Goal: Information Seeking & Learning: Find specific fact

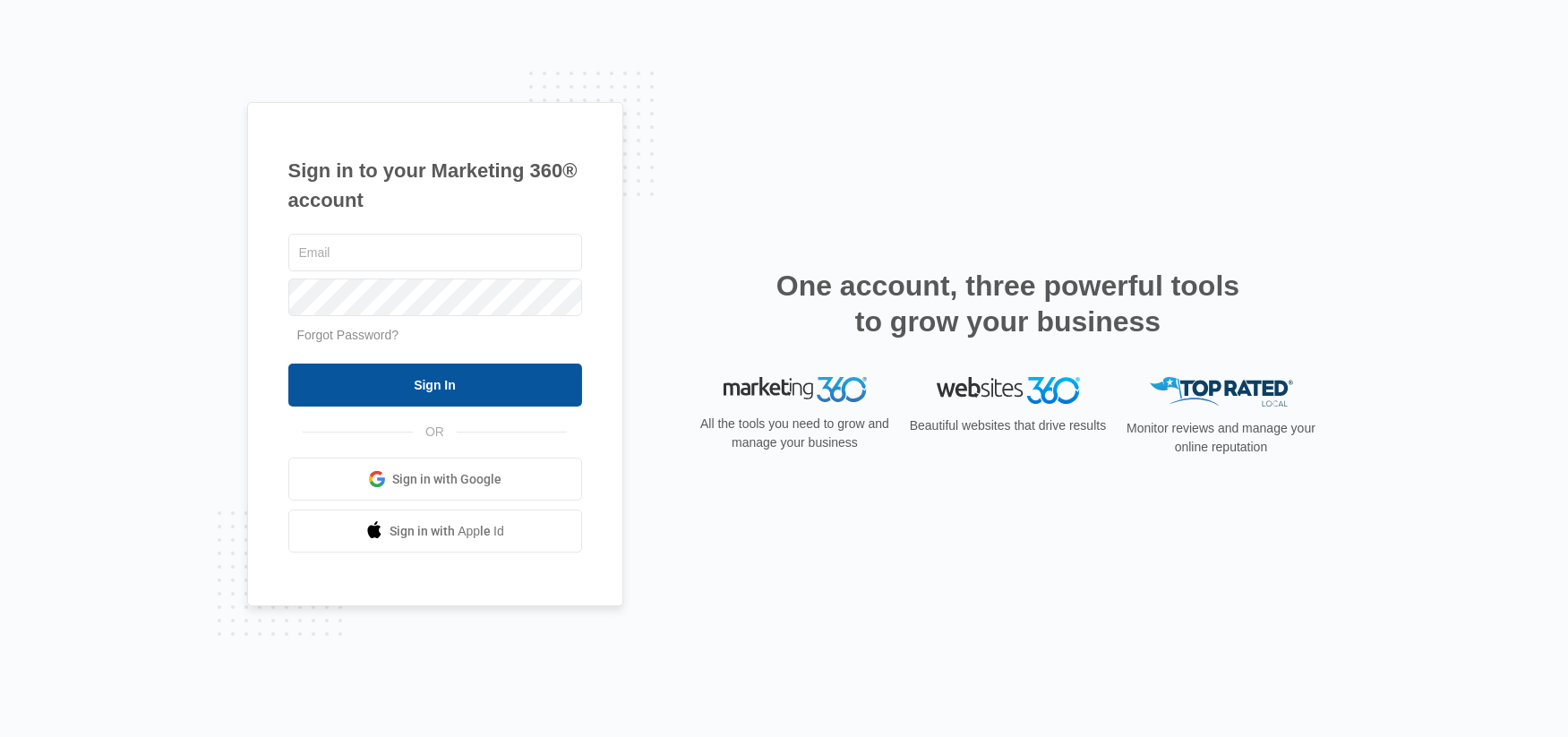
type input "[EMAIL_ADDRESS][DOMAIN_NAME]"
click at [501, 383] on input "Sign In" at bounding box center [435, 384] width 293 height 43
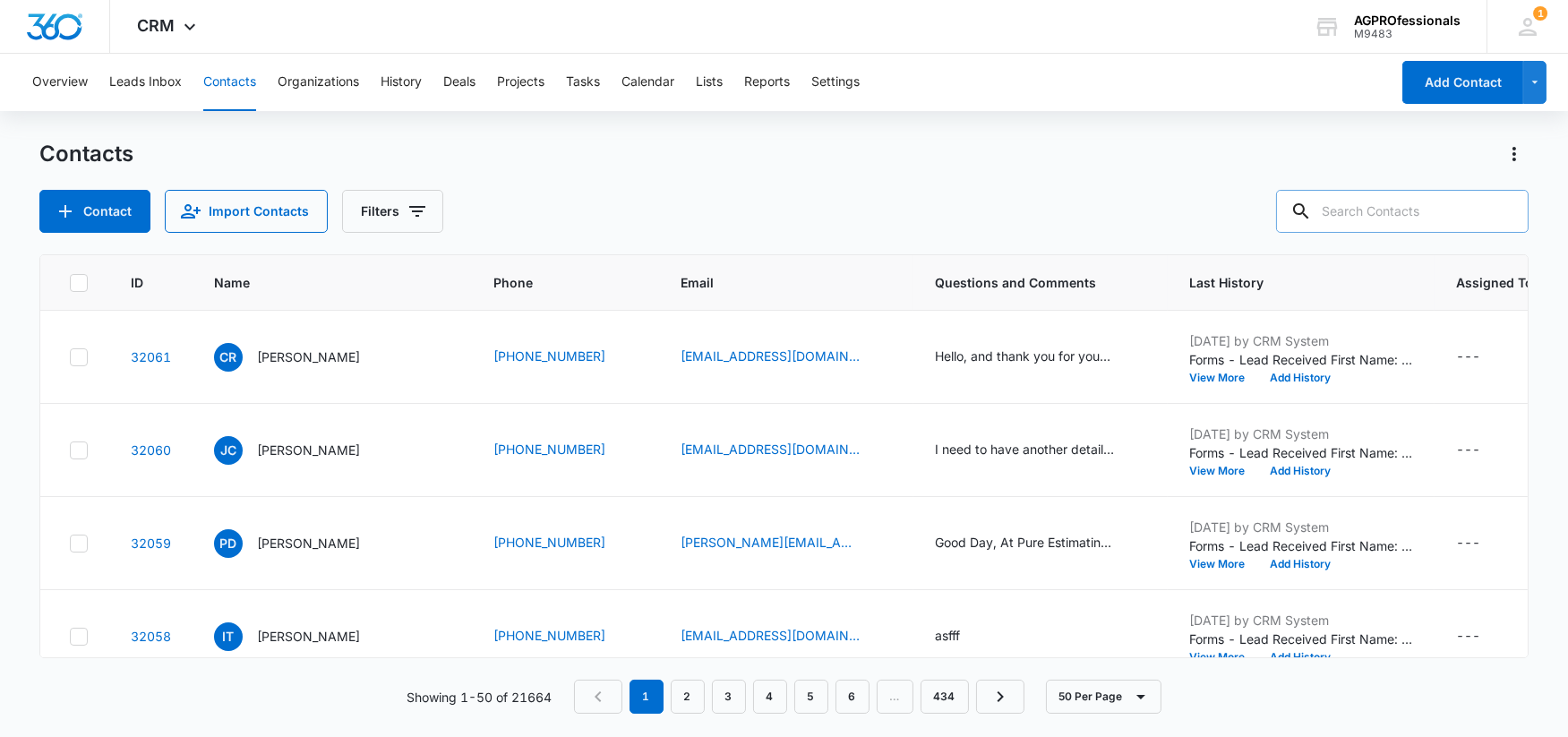
click at [1383, 212] on input "text" at bounding box center [1401, 211] width 253 height 43
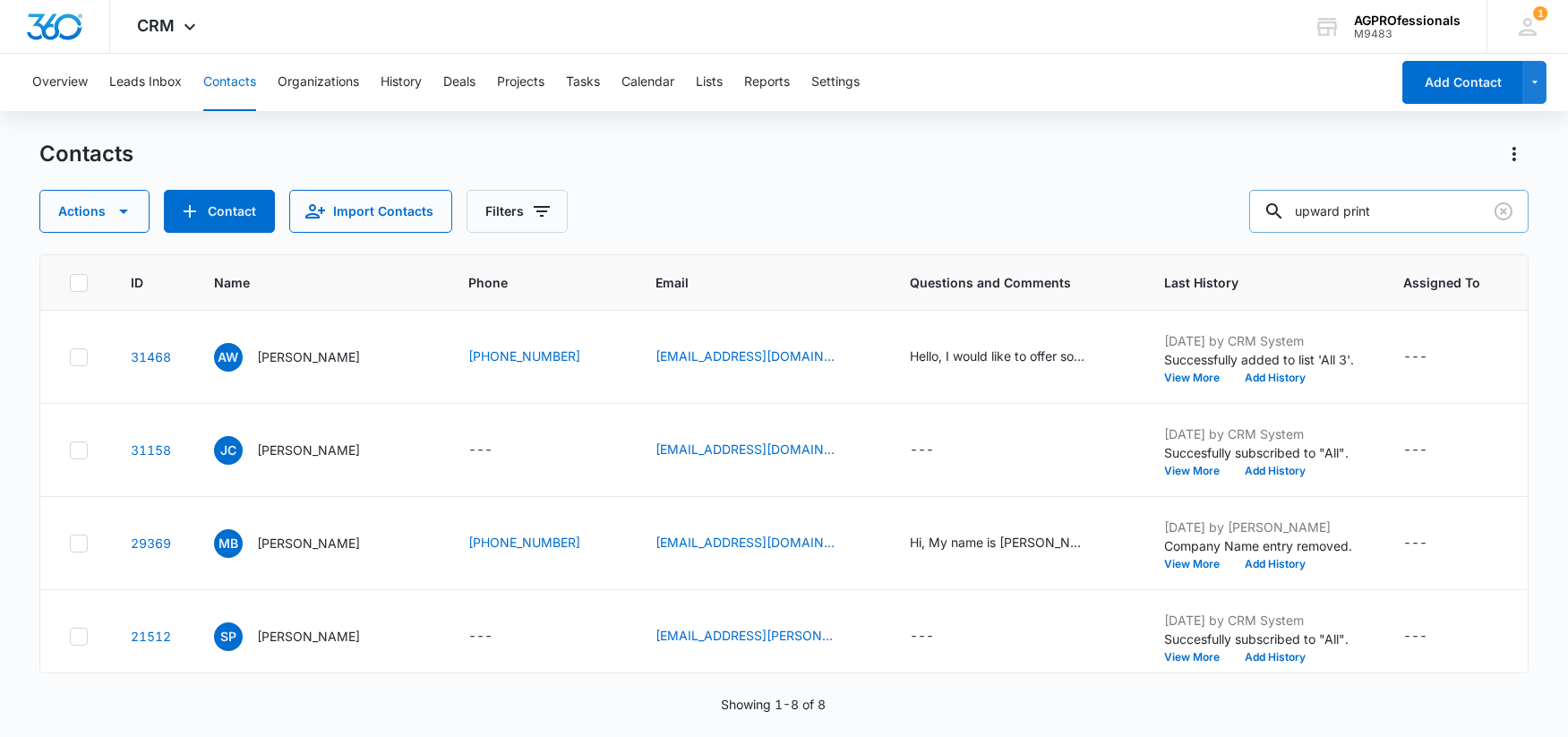
click at [1332, 208] on input "upward print" at bounding box center [1389, 211] width 279 height 43
click at [1436, 207] on input "upward print" at bounding box center [1389, 211] width 279 height 43
click at [1382, 212] on input "upward print" at bounding box center [1389, 211] width 279 height 43
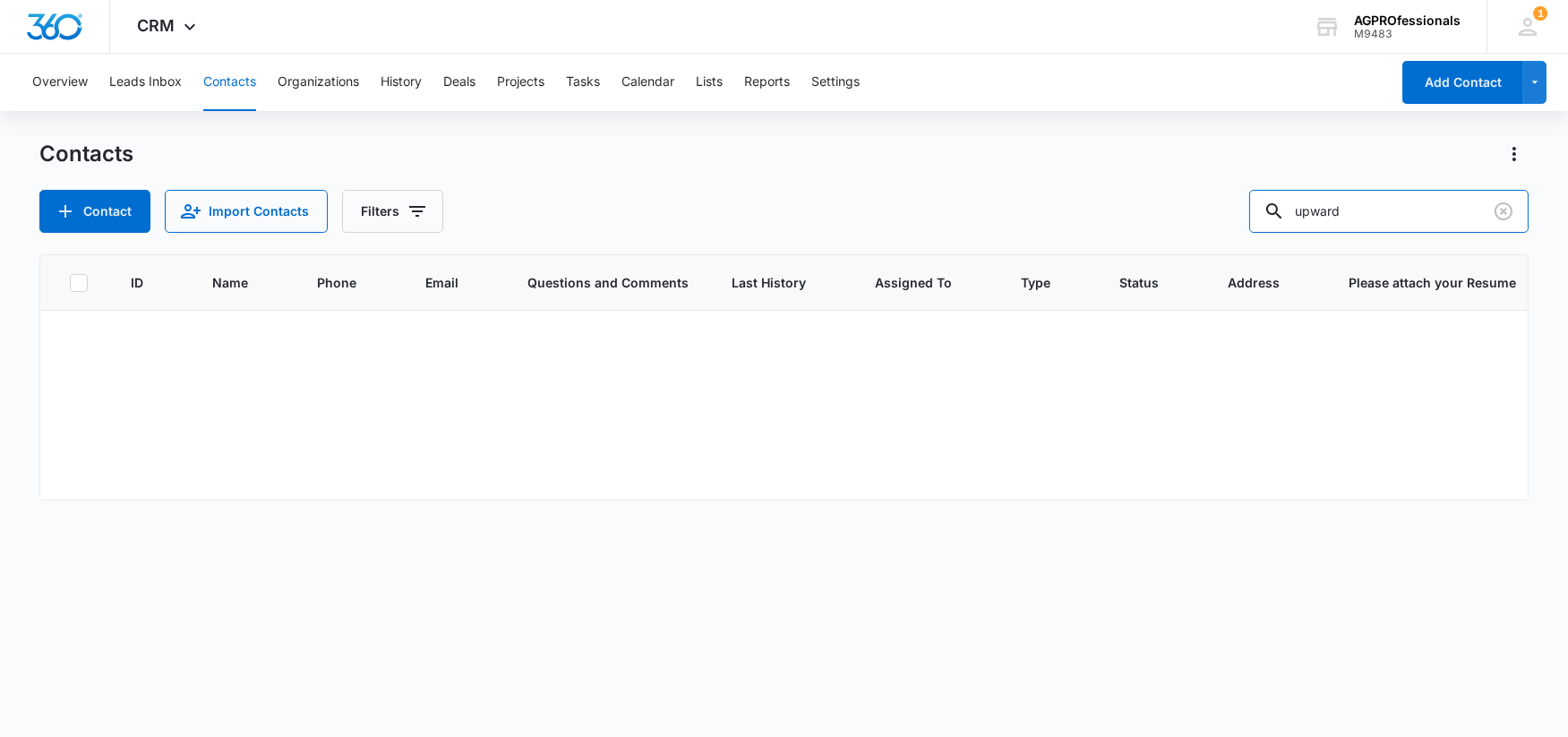
drag, startPoint x: 1416, startPoint y: 222, endPoint x: 1261, endPoint y: 212, distance: 155.3
click at [1261, 212] on div "Contact Import Contacts Filters upward" at bounding box center [784, 211] width 1489 height 43
drag, startPoint x: 1421, startPoint y: 218, endPoint x: 1267, endPoint y: 214, distance: 154.1
click at [1267, 214] on div "Contact Import Contacts Filters 4173491496" at bounding box center [784, 211] width 1489 height 43
click at [876, 584] on div "ID Name Phone Email Questions and Comments Last History Assigned To Type Status…" at bounding box center [784, 484] width 1489 height 459
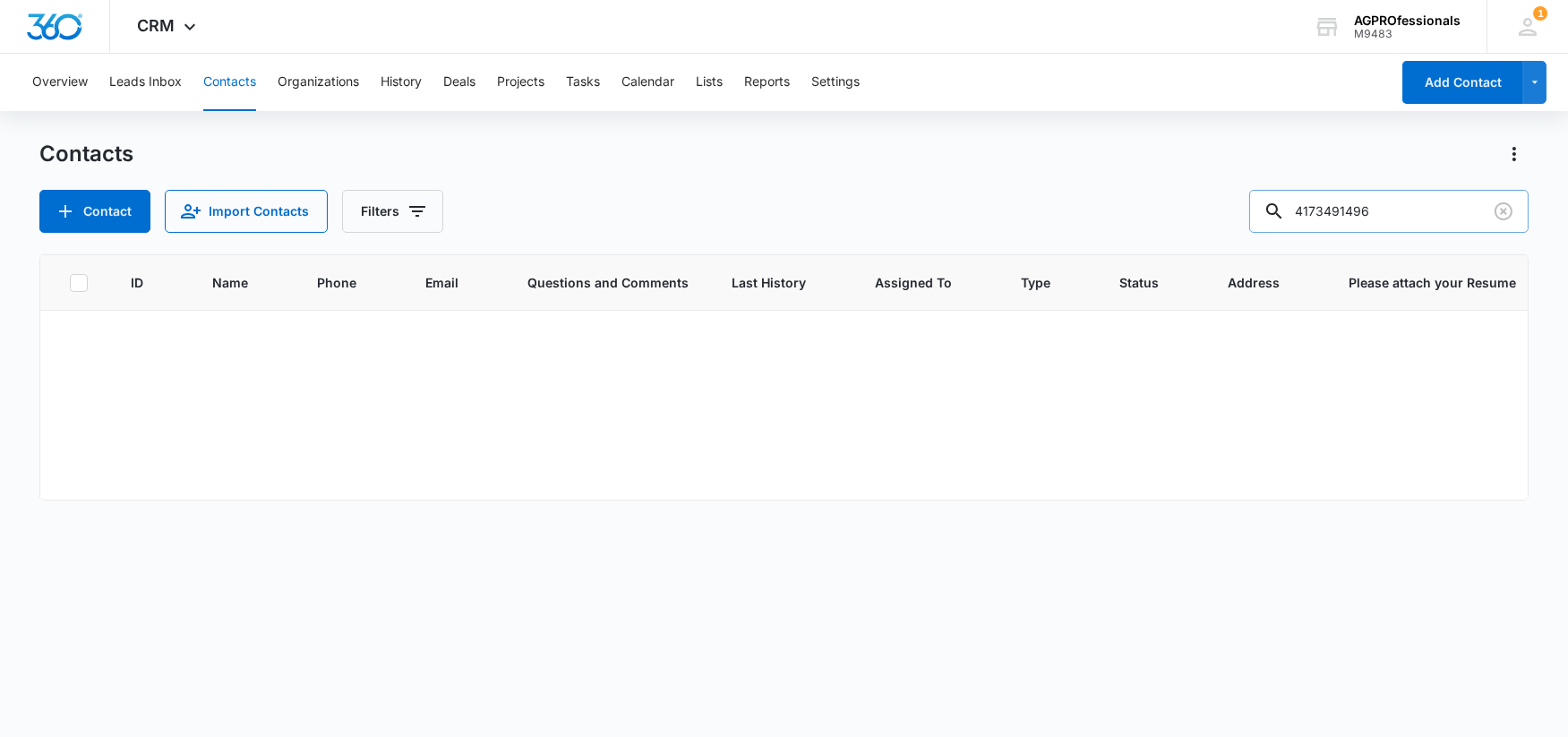
click at [1430, 219] on input "4173491496" at bounding box center [1389, 211] width 279 height 43
drag, startPoint x: 1463, startPoint y: 217, endPoint x: 1277, endPoint y: 211, distance: 186.1
click at [1279, 211] on input "4173491496" at bounding box center [1389, 211] width 279 height 43
type input "up ward print"
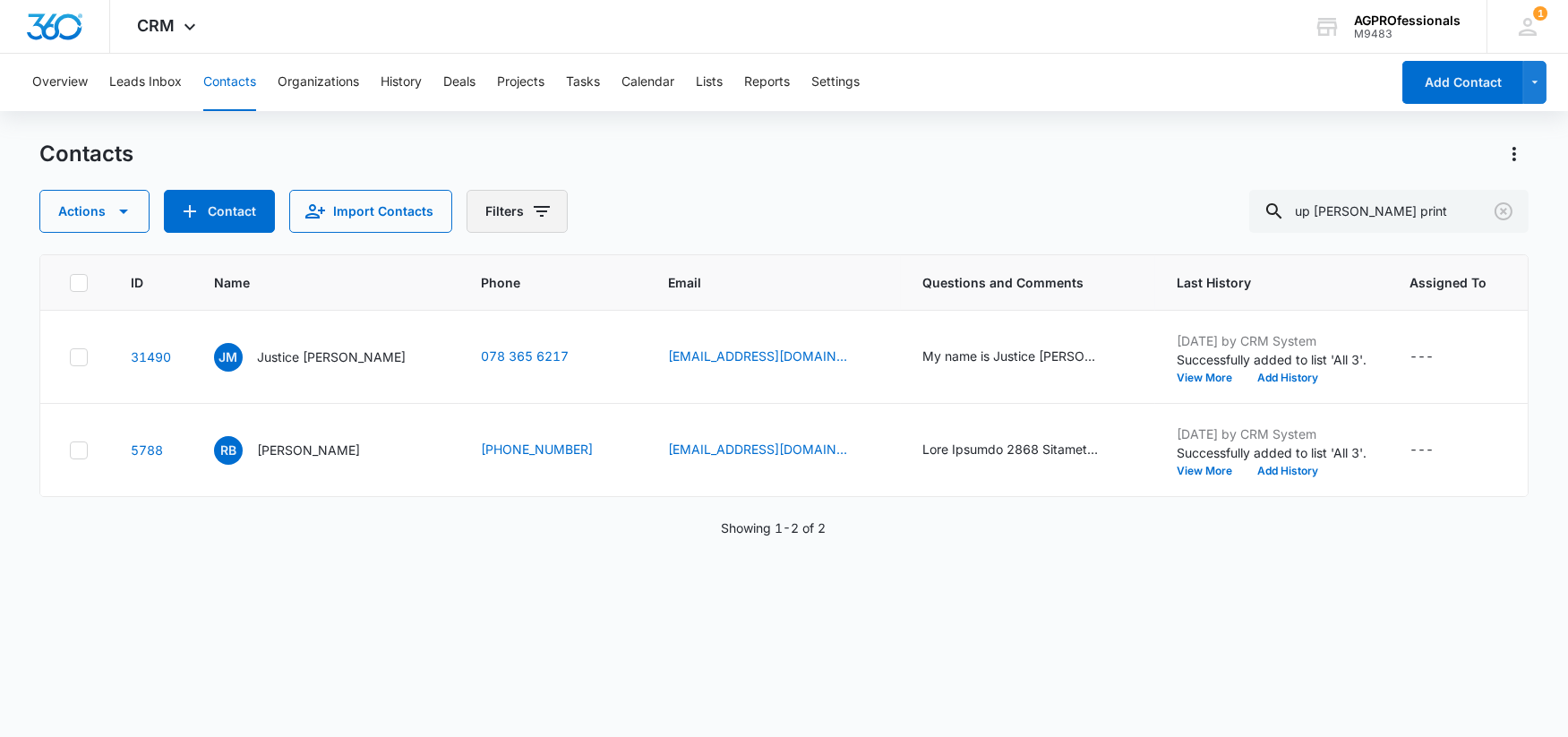
click at [527, 221] on button "Filters" at bounding box center [517, 211] width 101 height 43
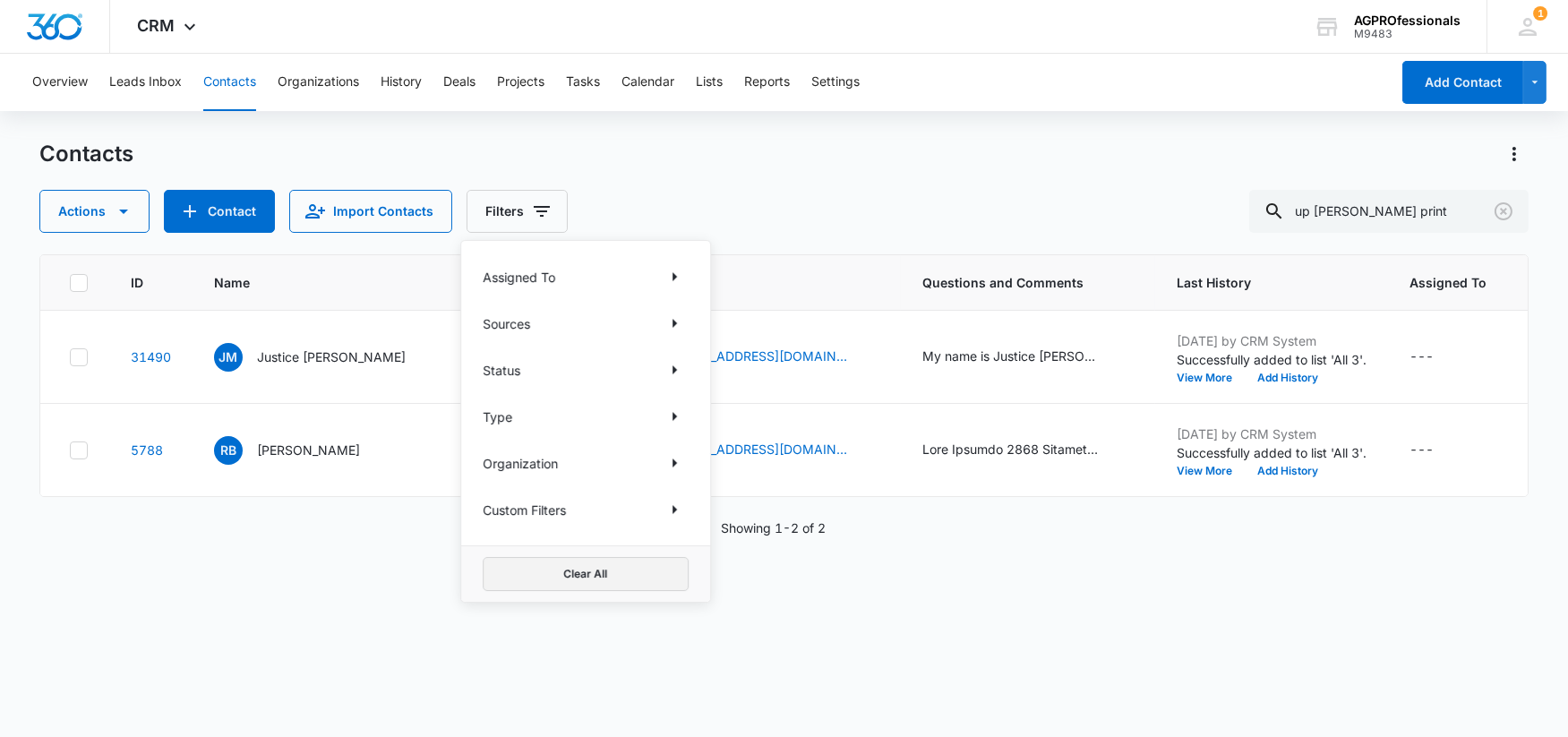
click at [617, 582] on button "Clear All" at bounding box center [585, 573] width 206 height 34
click at [780, 160] on div "Contacts" at bounding box center [784, 154] width 1489 height 29
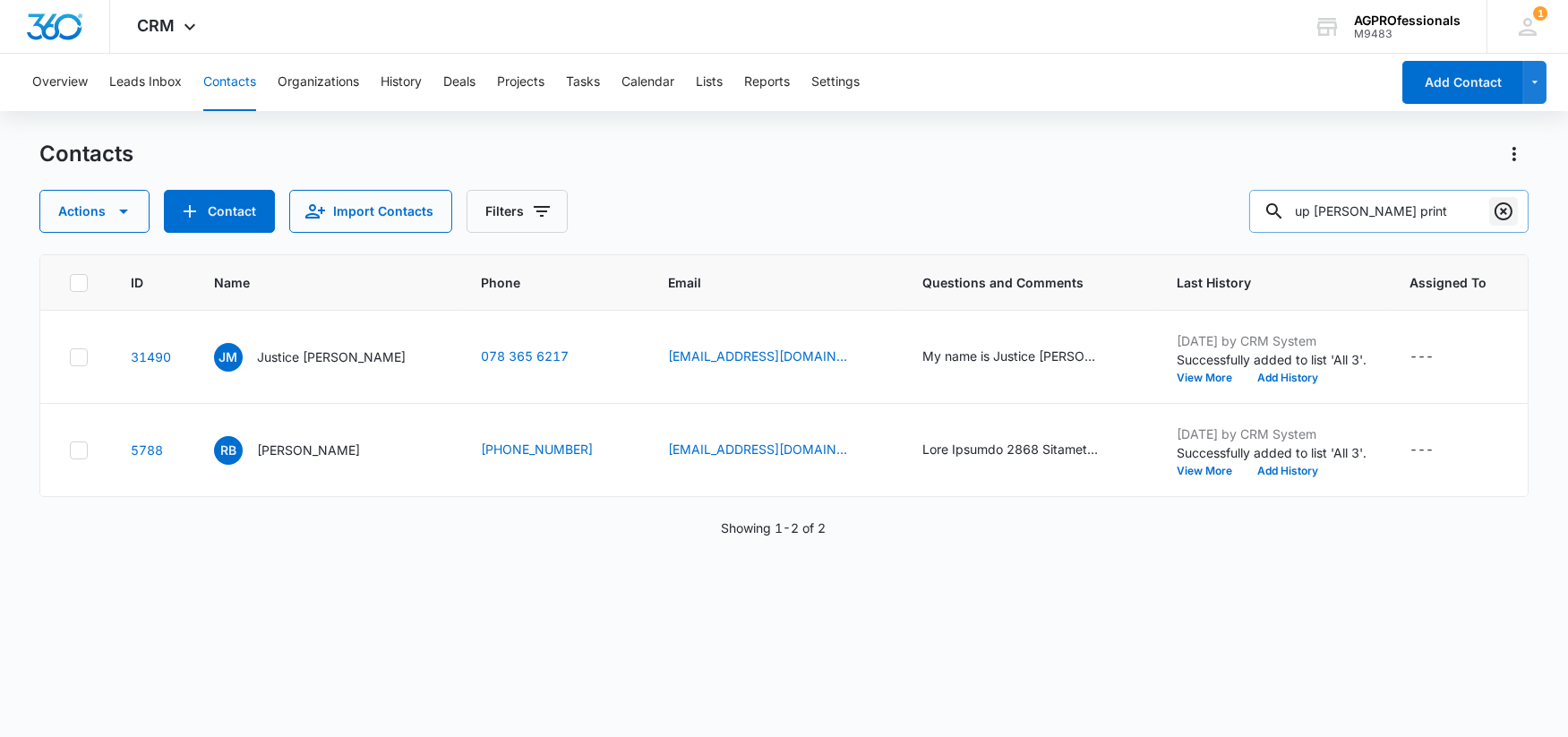
click at [1504, 216] on icon "Clear" at bounding box center [1503, 211] width 21 height 21
click at [1503, 213] on div at bounding box center [1503, 211] width 29 height 43
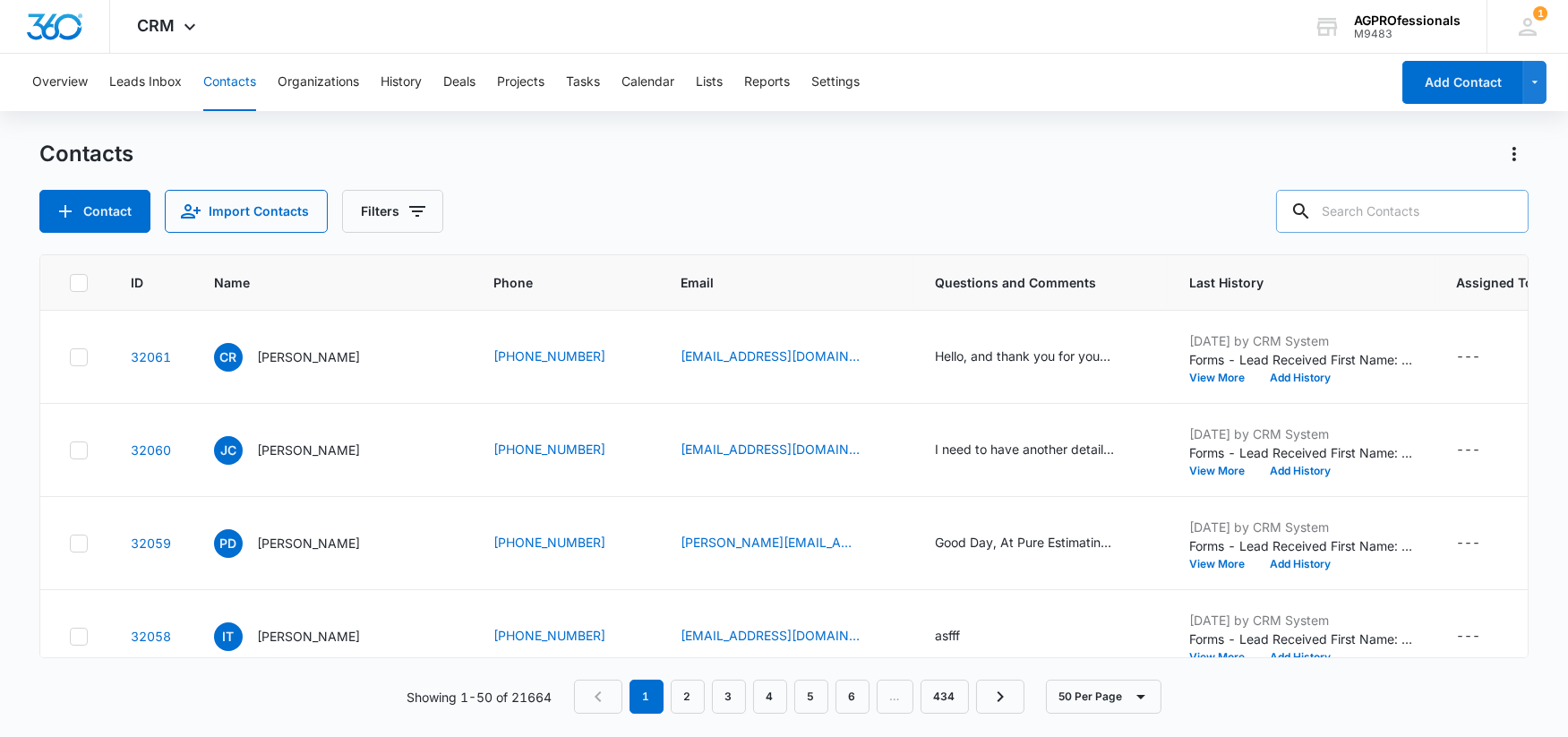
click at [1471, 207] on input "text" at bounding box center [1401, 211] width 253 height 43
click at [1412, 225] on input "text" at bounding box center [1401, 211] width 253 height 43
click at [1381, 207] on input "text" at bounding box center [1401, 211] width 253 height 43
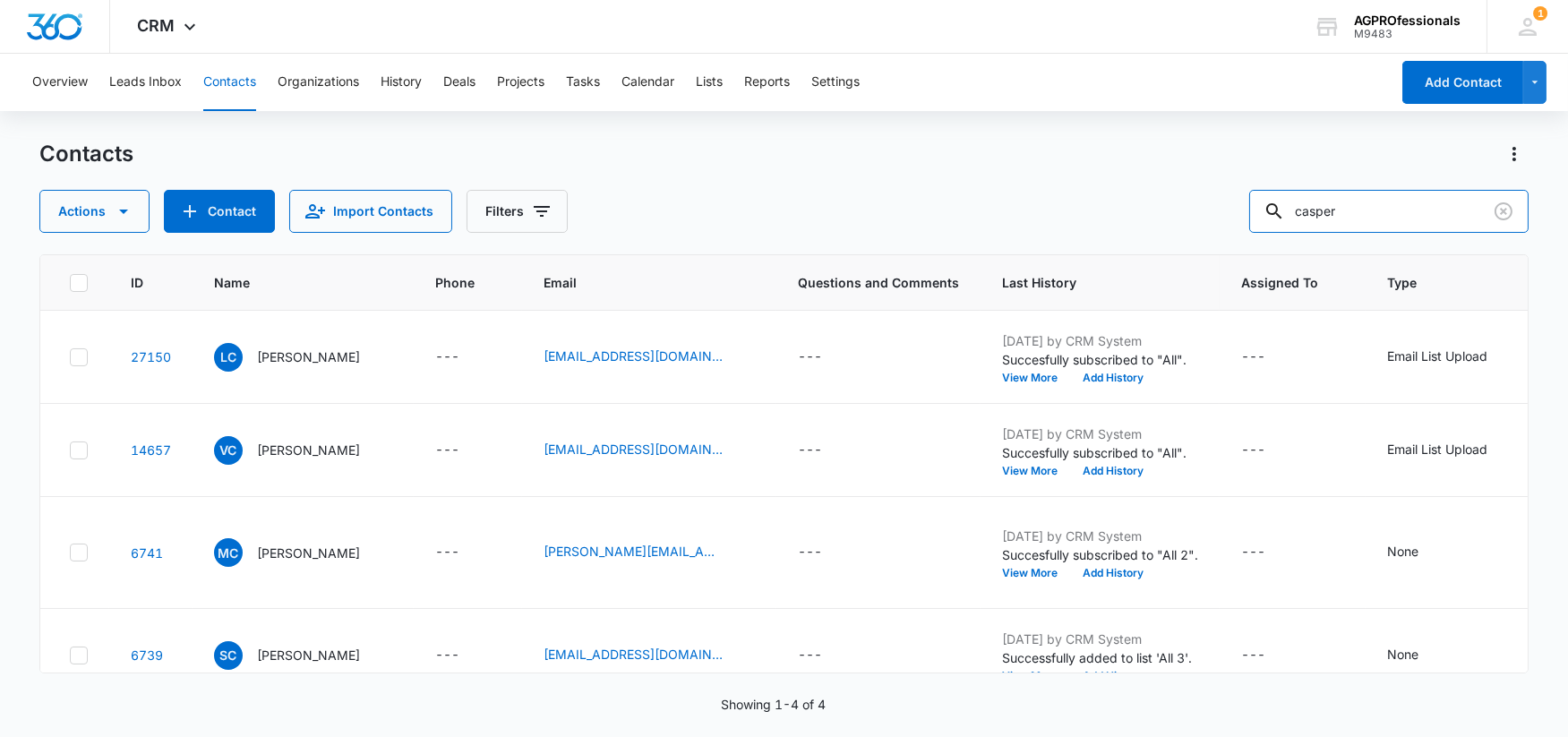
drag, startPoint x: 1380, startPoint y: 210, endPoint x: 1293, endPoint y: 200, distance: 87.6
click at [1260, 216] on div "Actions Contact Import Contacts Filters casper" at bounding box center [784, 211] width 1489 height 43
type input "jakup"
